Goal: Task Accomplishment & Management: Manage account settings

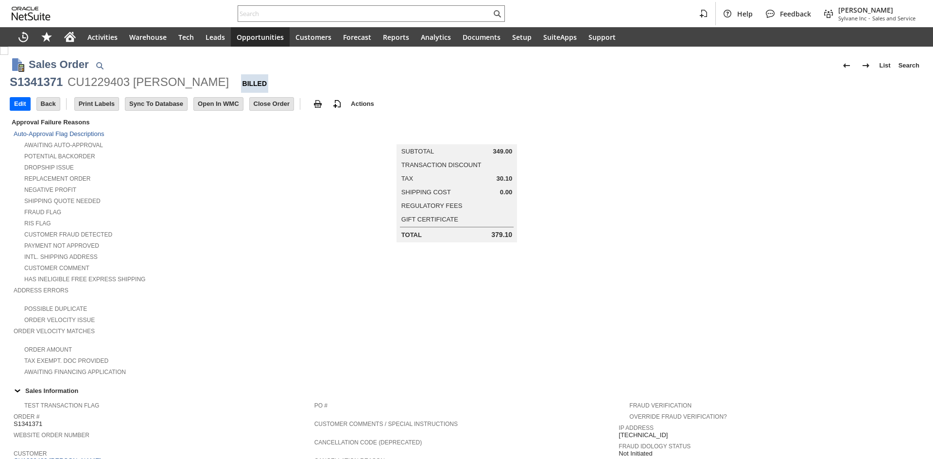
scroll to position [426, 0]
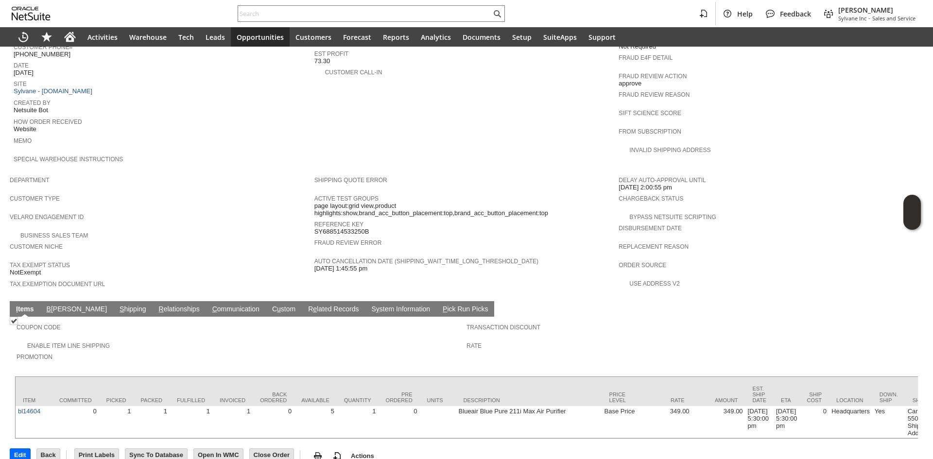
click at [113, 301] on td "S hipping" at bounding box center [132, 309] width 39 height 16
click at [117, 305] on link "S hipping" at bounding box center [133, 309] width 32 height 9
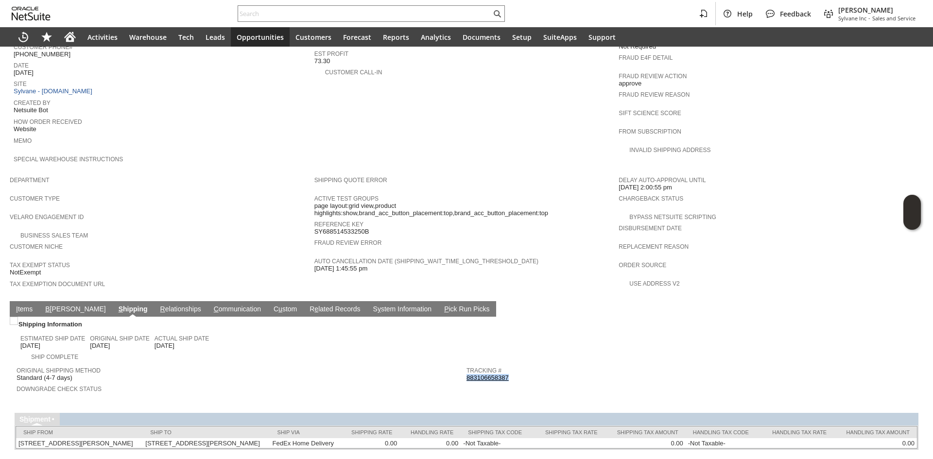
copy link "883106658387"
drag, startPoint x: 511, startPoint y: 356, endPoint x: 463, endPoint y: 356, distance: 48.1
click at [466, 364] on div "Tracking # 883106658387" at bounding box center [688, 372] width 445 height 17
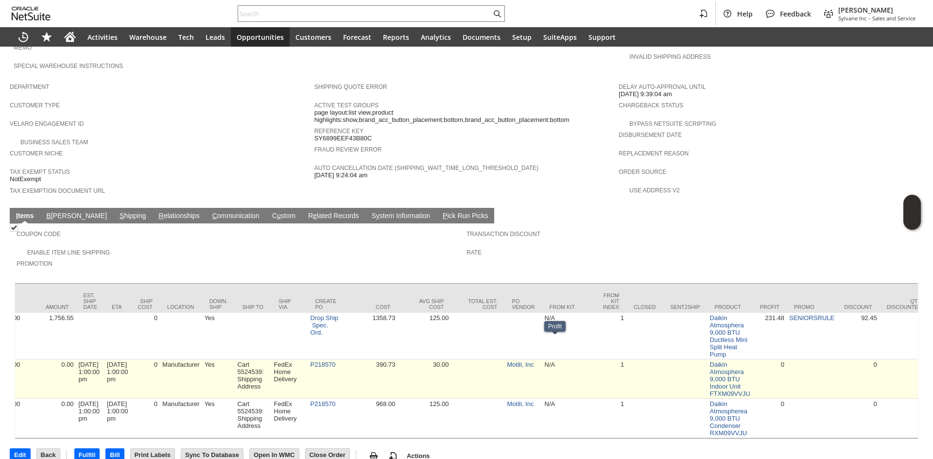
scroll to position [0, 629]
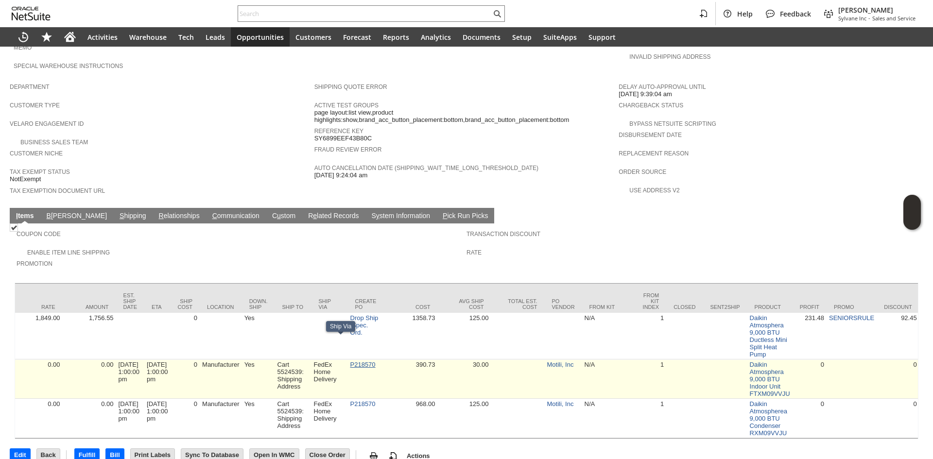
click at [376, 361] on link "P218570" at bounding box center [362, 364] width 25 height 7
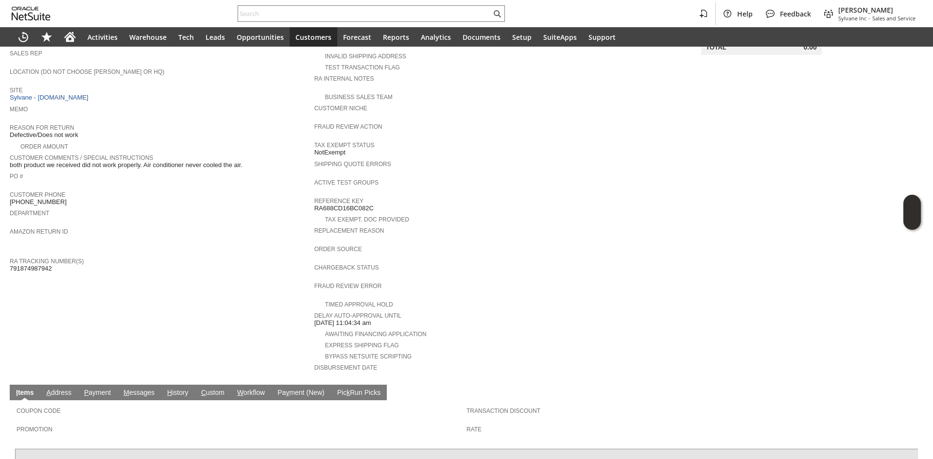
scroll to position [194, 0]
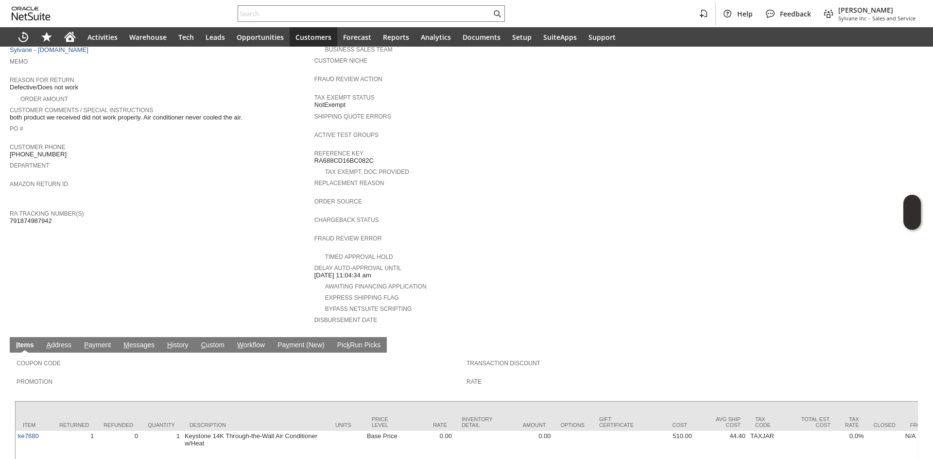
click at [169, 341] on span "H" at bounding box center [169, 345] width 5 height 8
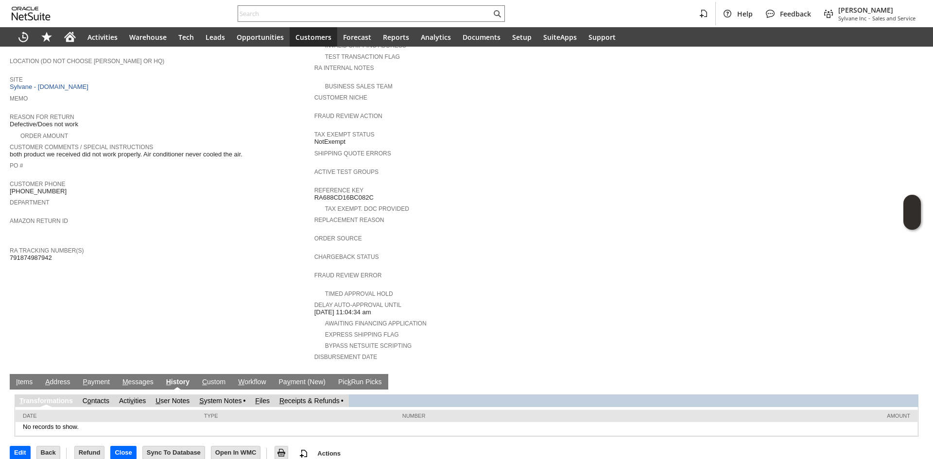
scroll to position [0, 0]
click at [224, 397] on link "S ystem Notes" at bounding box center [220, 401] width 42 height 8
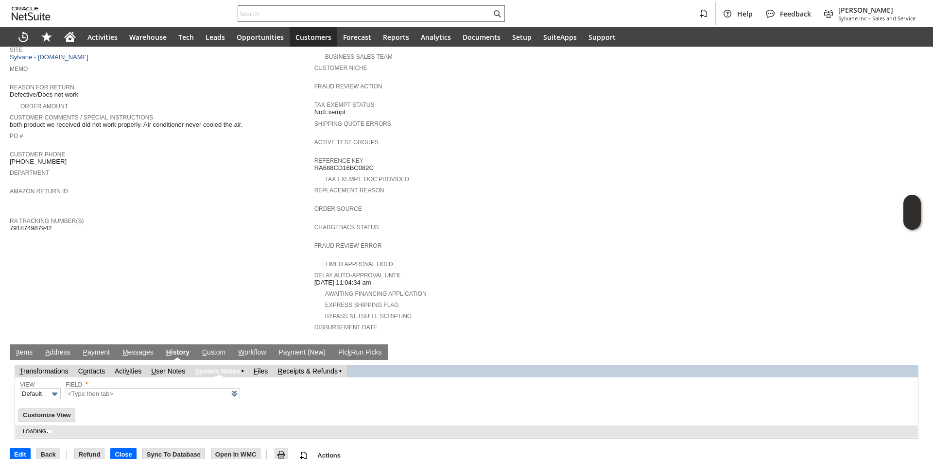
scroll to position [190, 0]
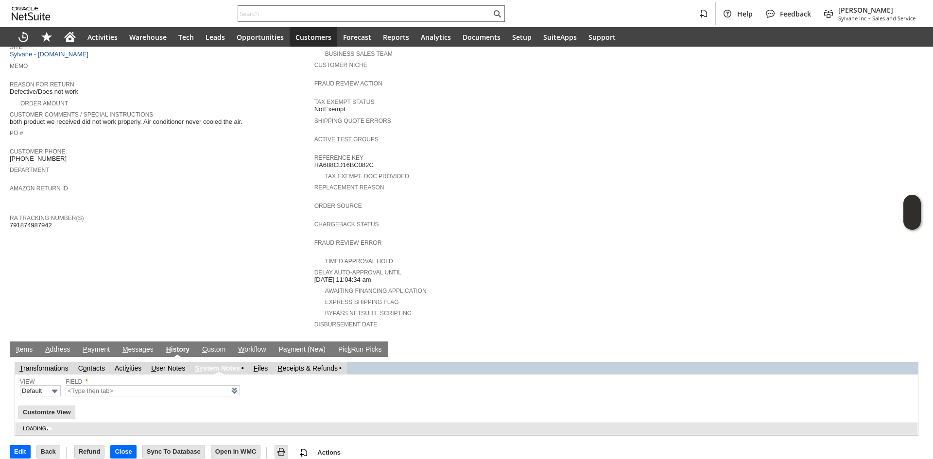
type input "1 to 25 of 72"
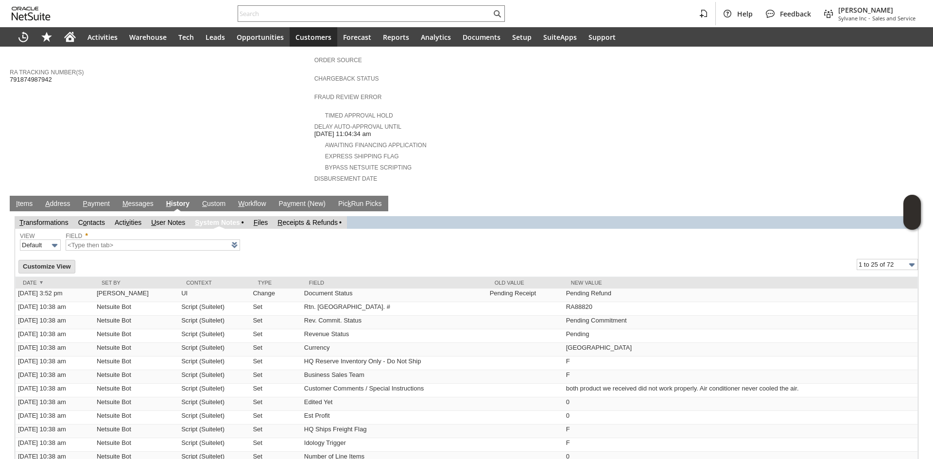
scroll to position [287, 0]
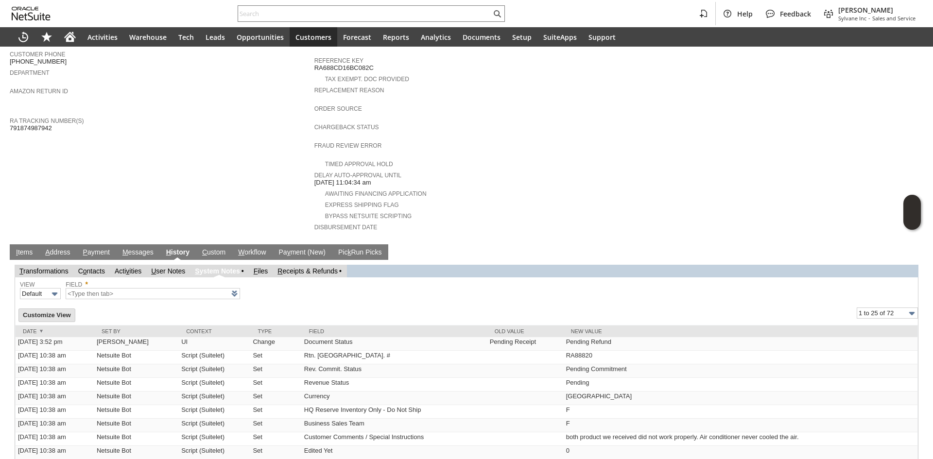
click at [28, 248] on link "I tems" at bounding box center [24, 252] width 21 height 9
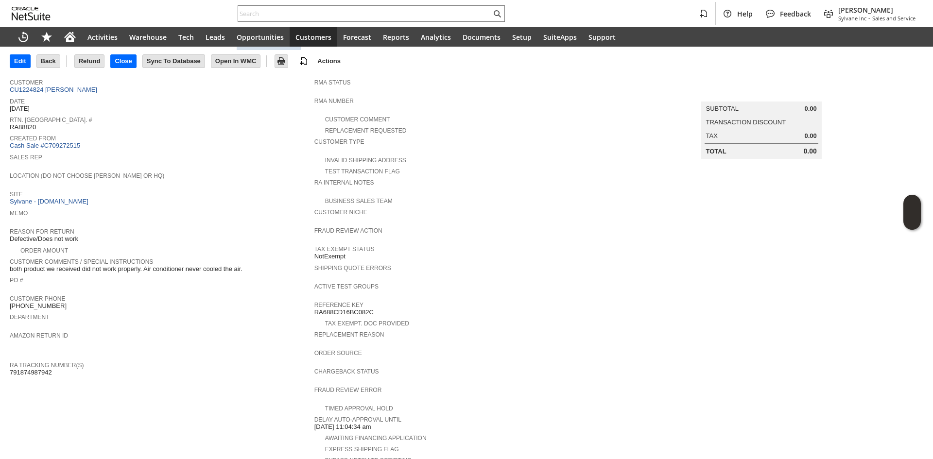
scroll to position [0, 0]
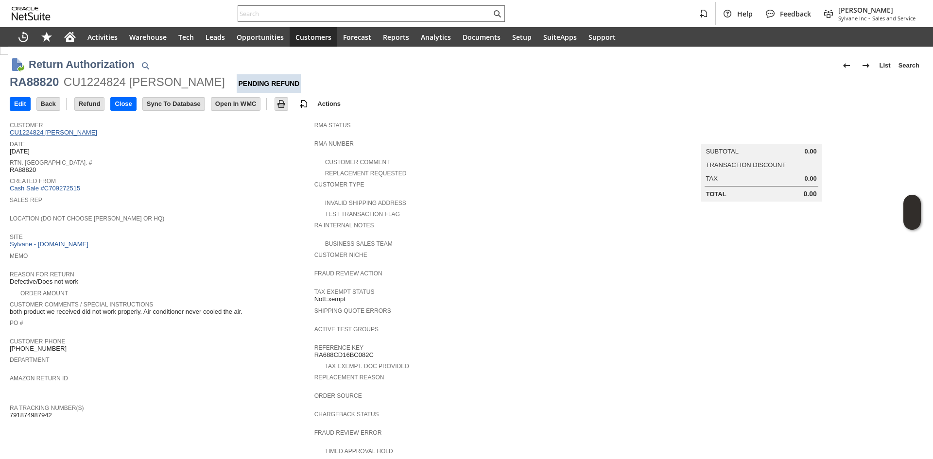
drag, startPoint x: 52, startPoint y: 138, endPoint x: 56, endPoint y: 134, distance: 5.5
click at [42, 88] on div "RA88820" at bounding box center [34, 82] width 49 height 16
copy div "RA88820"
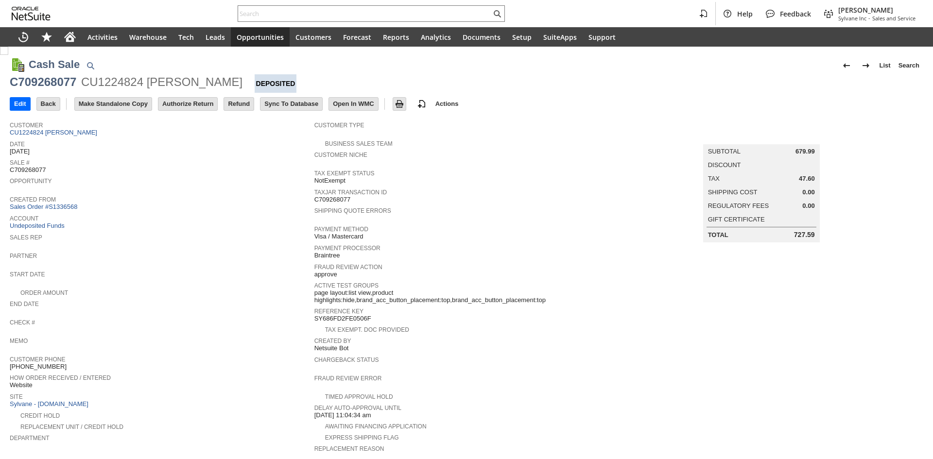
click at [178, 105] on input "Authorize Return" at bounding box center [187, 104] width 59 height 13
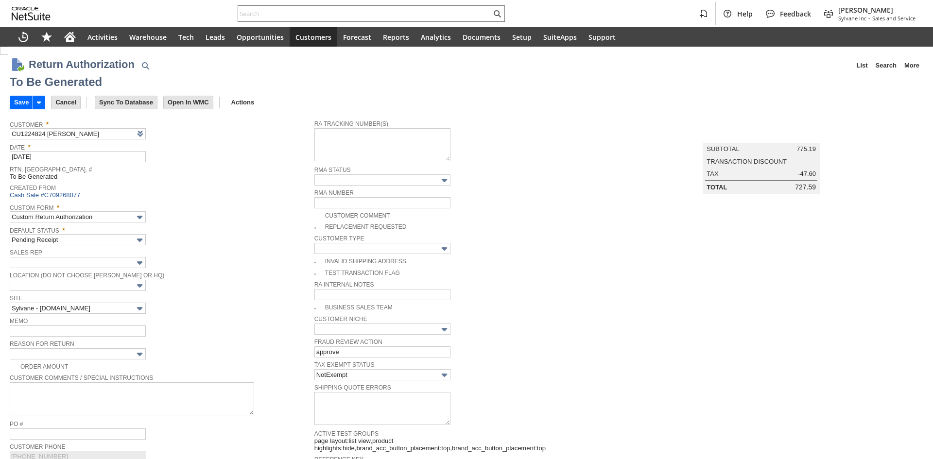
type input "Add"
type input "Copy Previous"
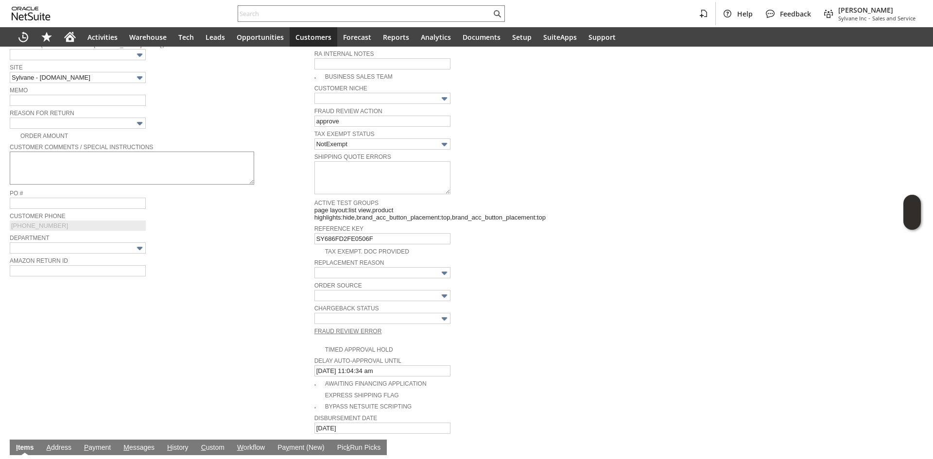
scroll to position [192, 0]
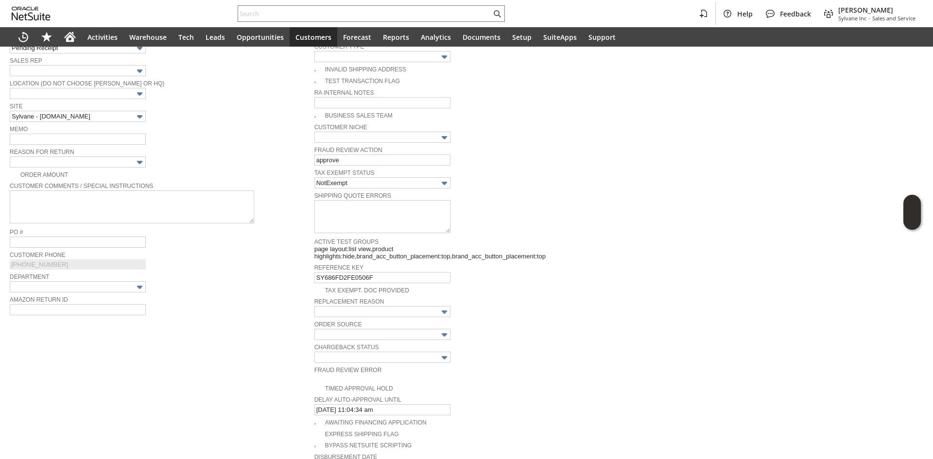
click at [77, 127] on span "Memo" at bounding box center [160, 128] width 300 height 11
click at [82, 134] on input "text" at bounding box center [78, 139] width 136 height 11
drag, startPoint x: 81, startPoint y: 141, endPoint x: 123, endPoint y: 139, distance: 42.3
click at [123, 139] on input "unit already got returned on" at bounding box center [78, 139] width 136 height 11
paste input "RA88820"
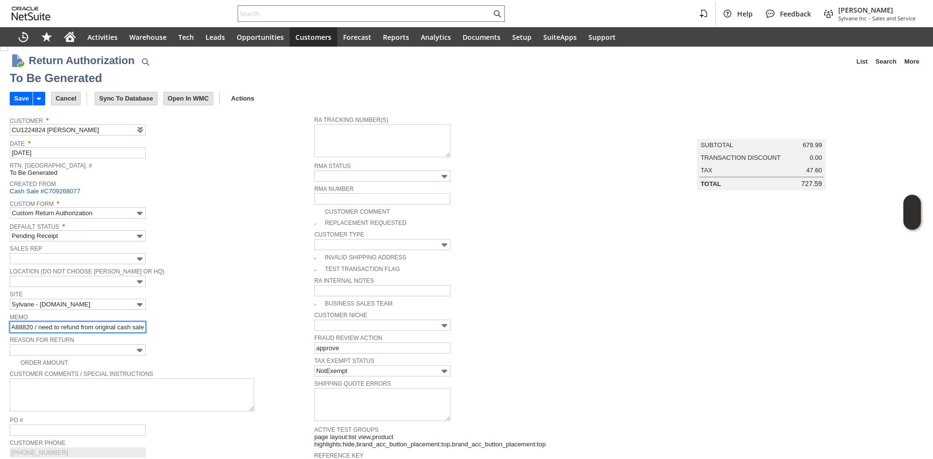
scroll to position [0, 0]
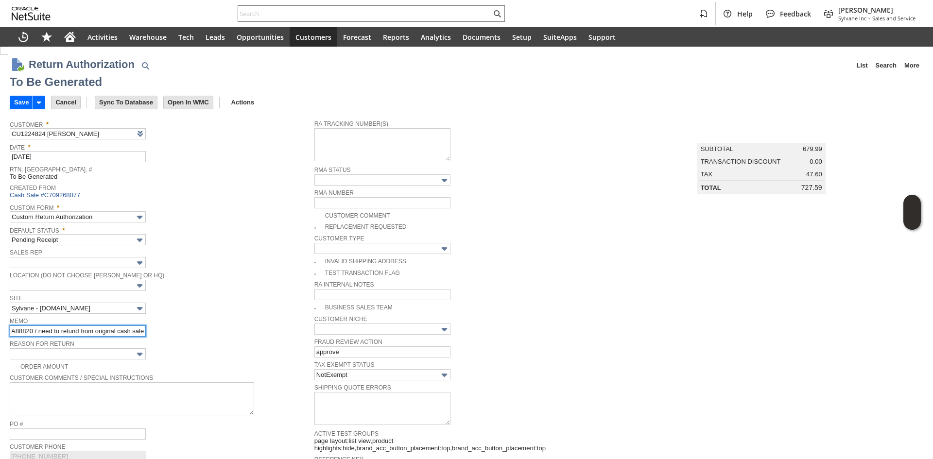
type input "unit already got returned and received on RA88820 / need to refund from origina…"
click at [238, 190] on span "Created From" at bounding box center [160, 187] width 300 height 10
click at [20, 101] on input "Save" at bounding box center [21, 102] width 22 height 13
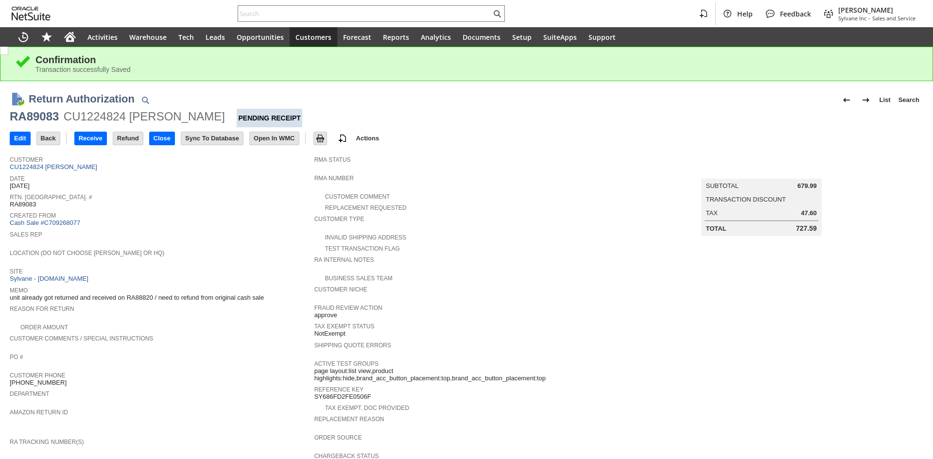
click at [39, 120] on div "RA89083" at bounding box center [34, 117] width 49 height 16
copy div "RA89083"
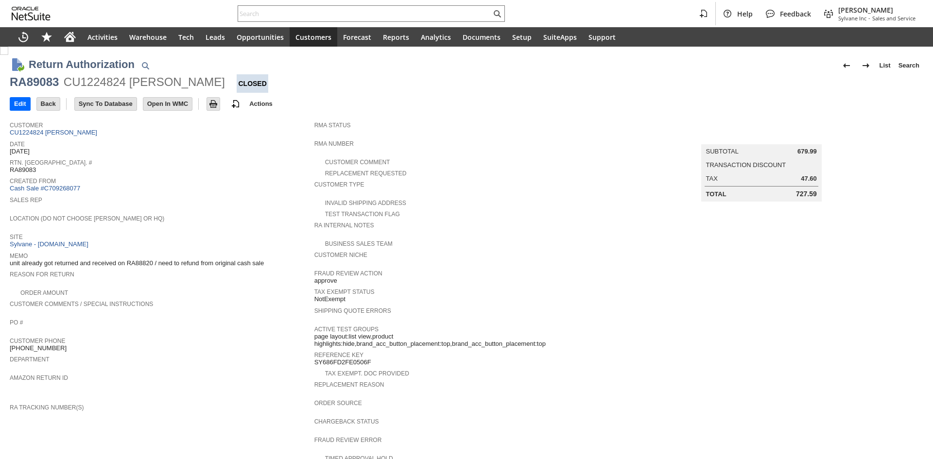
click at [49, 120] on span "Customer" at bounding box center [160, 124] width 300 height 10
drag, startPoint x: 54, startPoint y: 127, endPoint x: 55, endPoint y: 133, distance: 5.9
click at [54, 128] on span "Customer" at bounding box center [160, 124] width 300 height 10
click at [55, 133] on link "CU1224824 [PERSON_NAME]" at bounding box center [55, 132] width 90 height 7
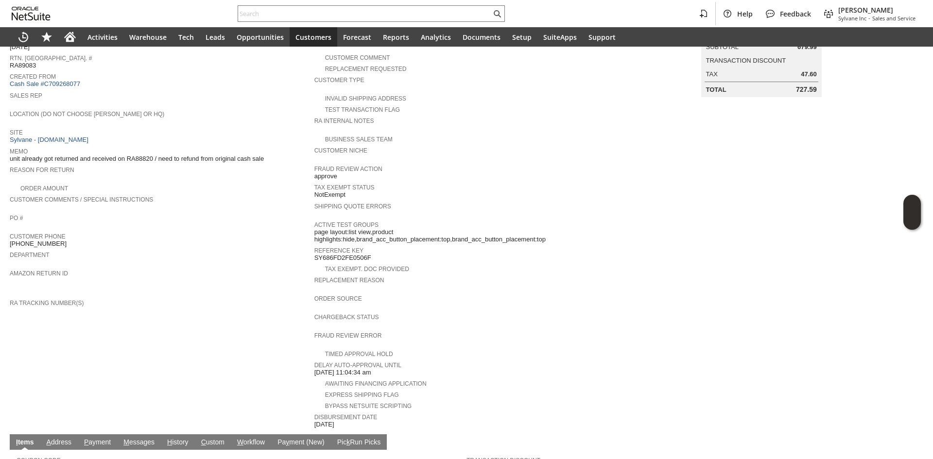
scroll to position [146, 0]
